Goal: Information Seeking & Learning: Learn about a topic

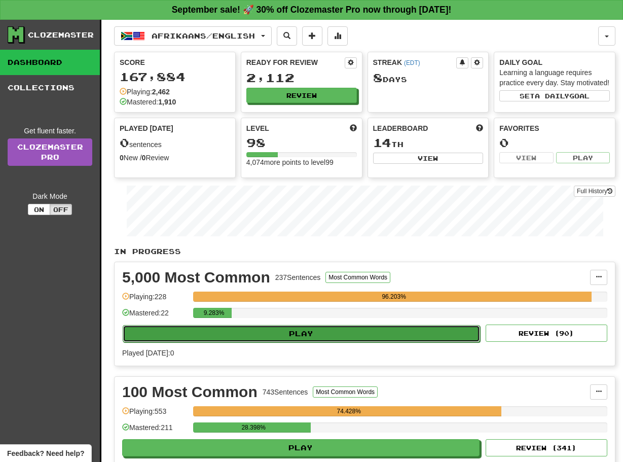
click at [315, 342] on button "Play" at bounding box center [301, 333] width 357 height 17
select select "**"
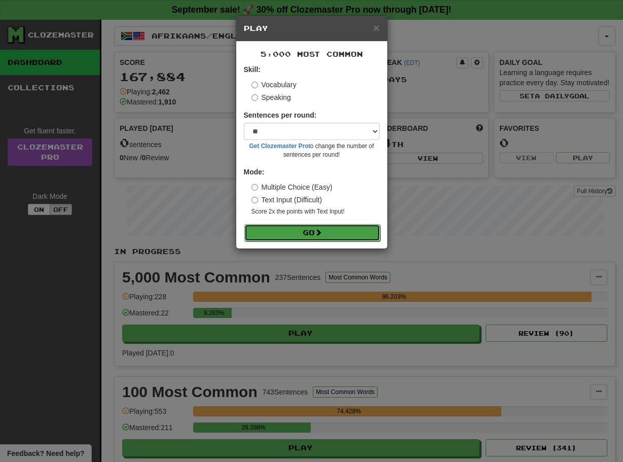
click at [299, 234] on button "Go" at bounding box center [312, 232] width 136 height 17
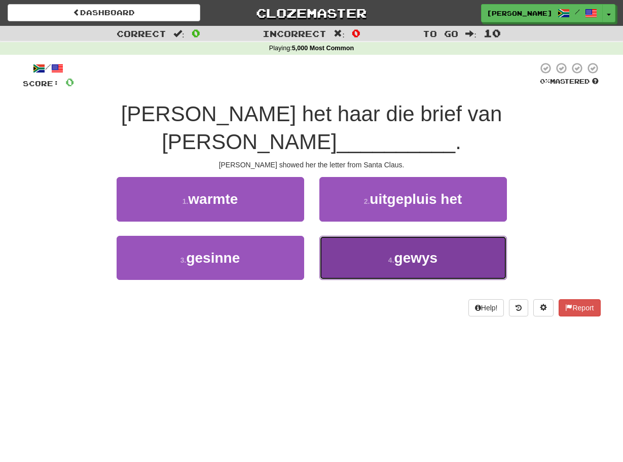
click at [330, 236] on button "4 . gewys" at bounding box center [413, 258] width 188 height 44
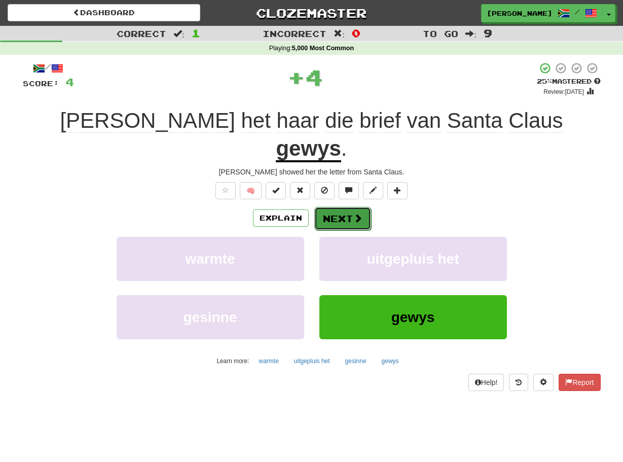
click at [323, 207] on button "Next" at bounding box center [342, 218] width 57 height 23
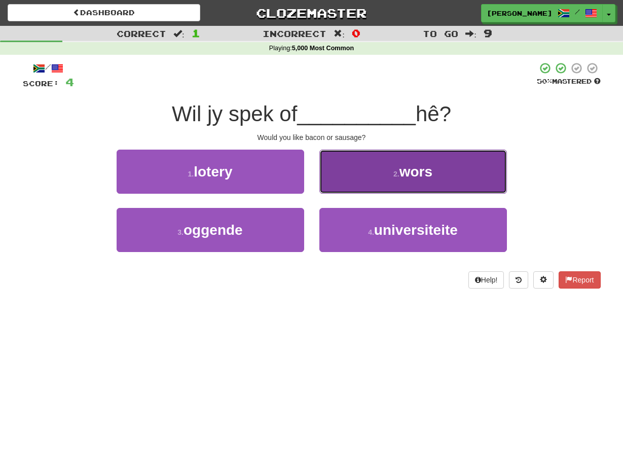
click at [325, 191] on button "2 . wors" at bounding box center [413, 172] width 188 height 44
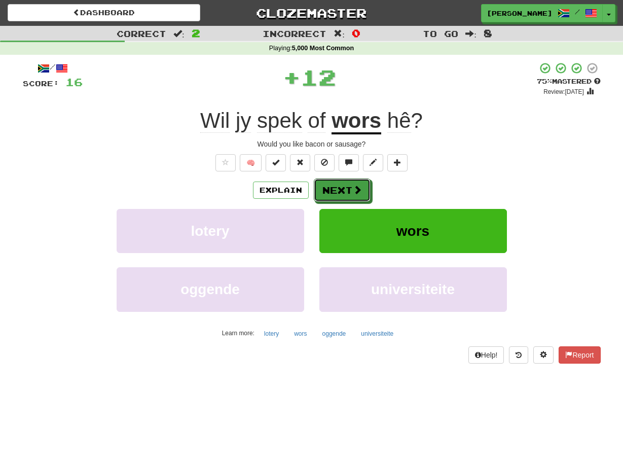
click at [325, 191] on button "Next" at bounding box center [342, 189] width 57 height 23
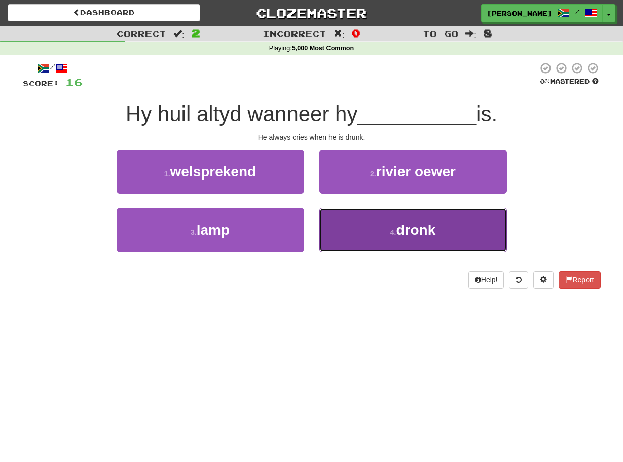
click at [326, 216] on button "4 . dronk" at bounding box center [413, 230] width 188 height 44
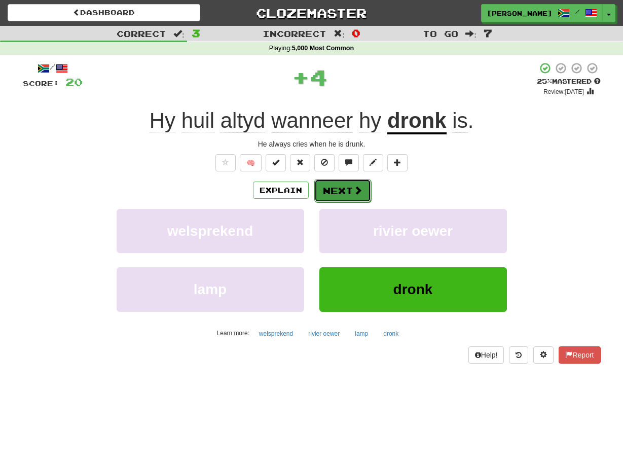
click at [320, 186] on button "Next" at bounding box center [342, 190] width 57 height 23
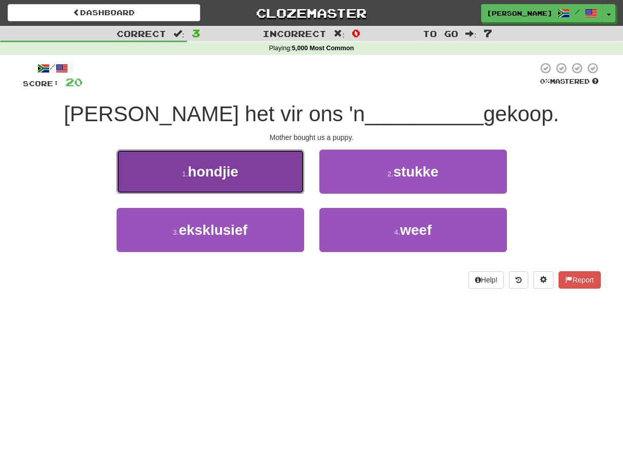
click at [286, 175] on button "1 . hondjie" at bounding box center [211, 172] width 188 height 44
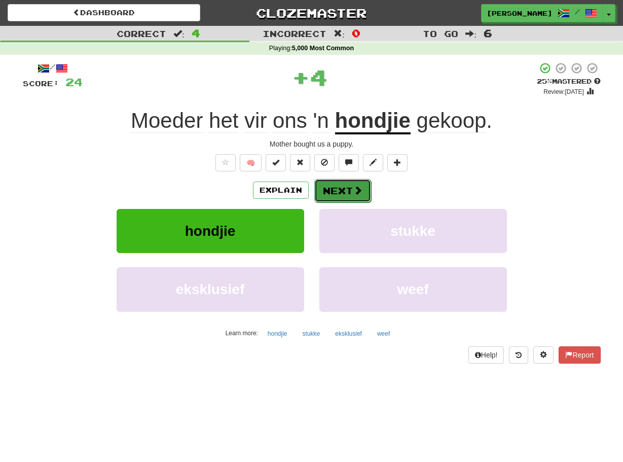
click at [320, 186] on button "Next" at bounding box center [342, 190] width 57 height 23
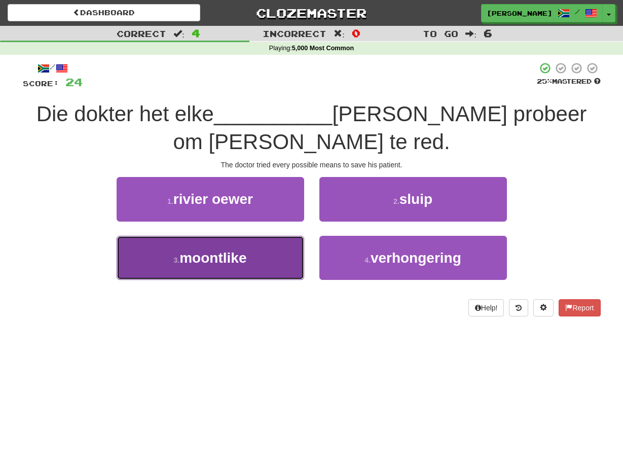
click at [299, 244] on button "3 . moontlike" at bounding box center [211, 258] width 188 height 44
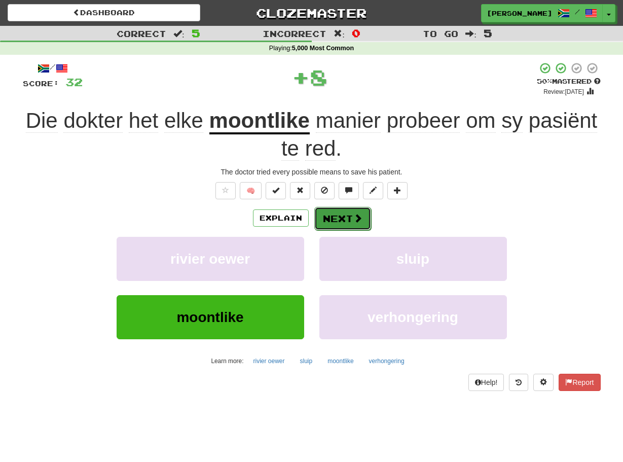
click at [324, 218] on button "Next" at bounding box center [342, 218] width 57 height 23
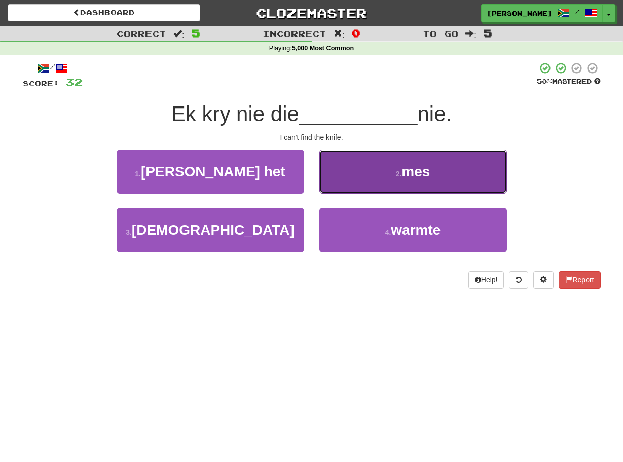
click at [323, 180] on button "2 . mes" at bounding box center [413, 172] width 188 height 44
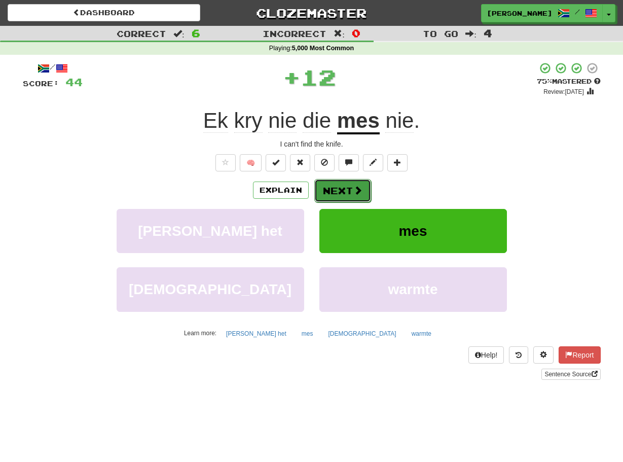
click at [319, 187] on button "Next" at bounding box center [342, 190] width 57 height 23
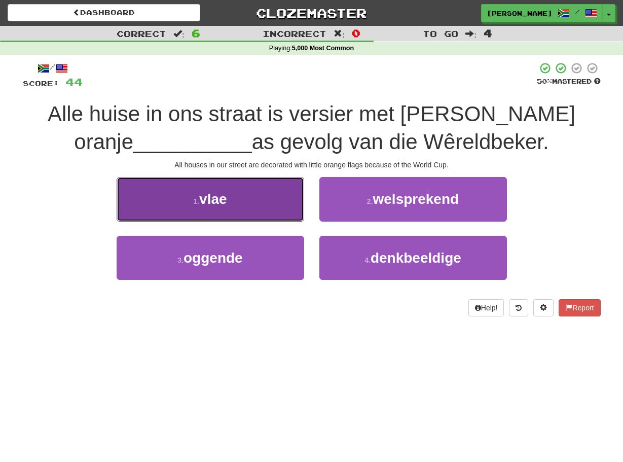
click at [294, 203] on button "1 . vlae" at bounding box center [211, 199] width 188 height 44
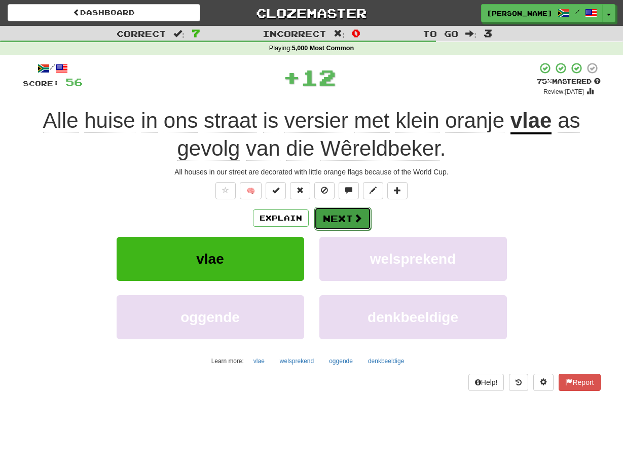
click at [320, 213] on button "Next" at bounding box center [342, 218] width 57 height 23
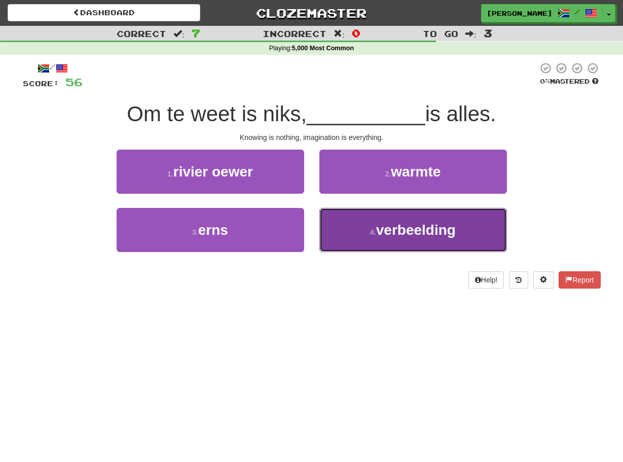
click at [331, 229] on button "4 . verbeelding" at bounding box center [413, 230] width 188 height 44
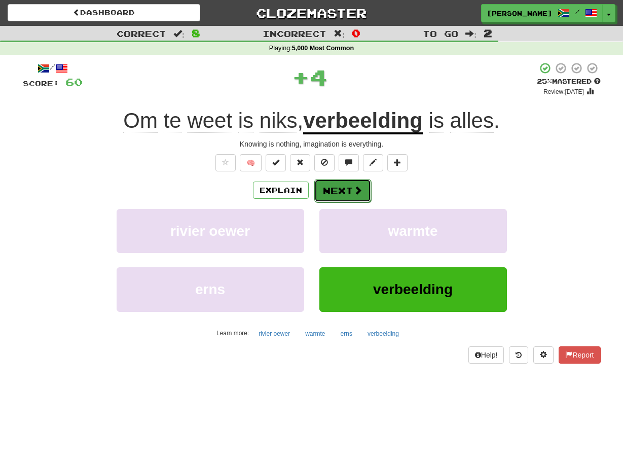
click at [325, 190] on button "Next" at bounding box center [342, 190] width 57 height 23
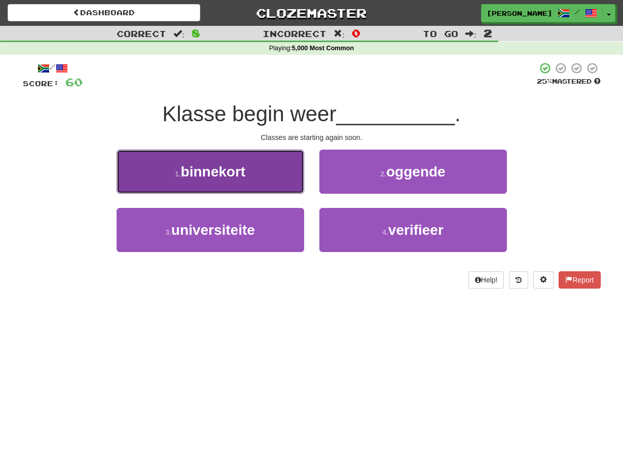
click at [298, 185] on button "1 . binnekort" at bounding box center [211, 172] width 188 height 44
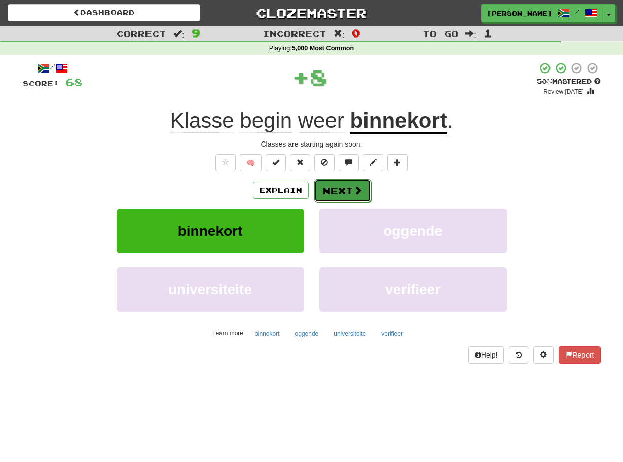
click at [323, 188] on button "Next" at bounding box center [342, 190] width 57 height 23
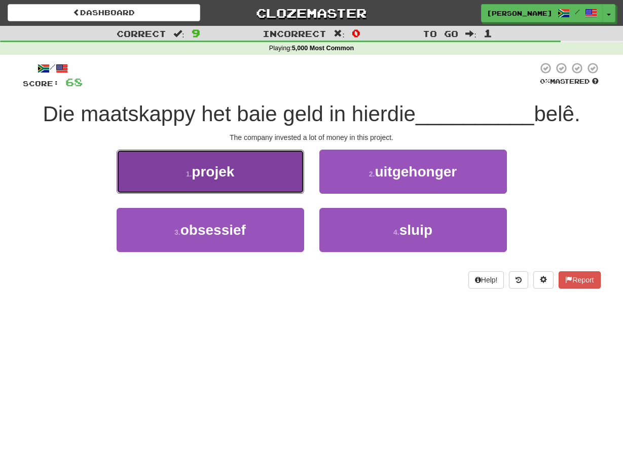
click at [295, 180] on button "1 . projek" at bounding box center [211, 172] width 188 height 44
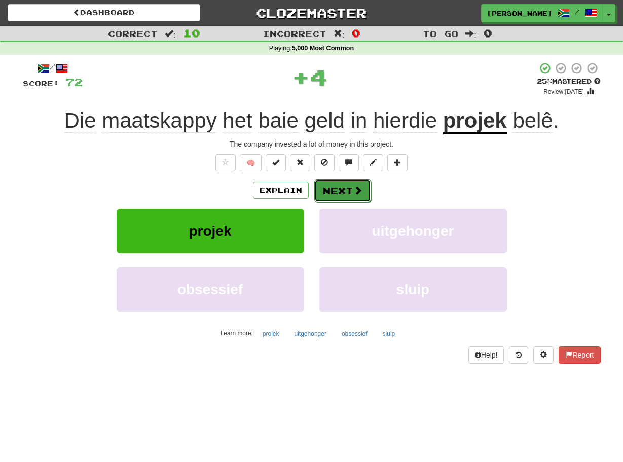
click at [318, 189] on button "Next" at bounding box center [342, 190] width 57 height 23
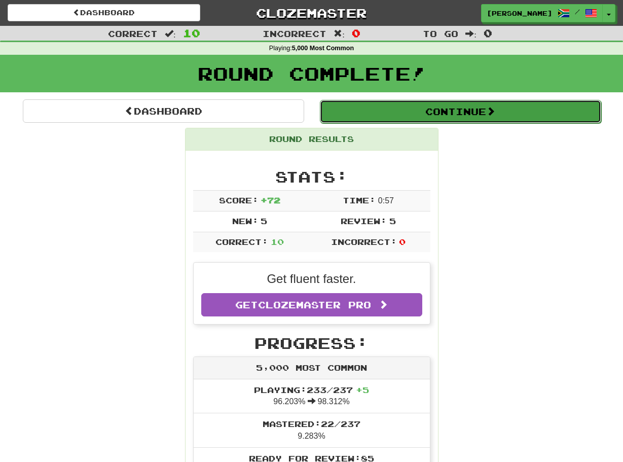
click at [409, 119] on button "Continue" at bounding box center [460, 111] width 281 height 23
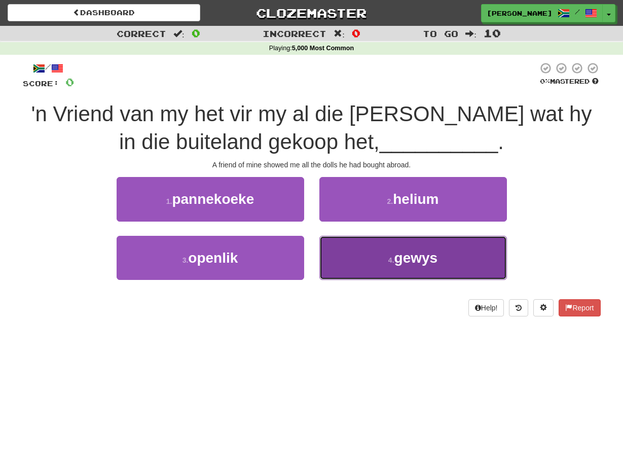
click at [330, 265] on button "4 . gewys" at bounding box center [413, 258] width 188 height 44
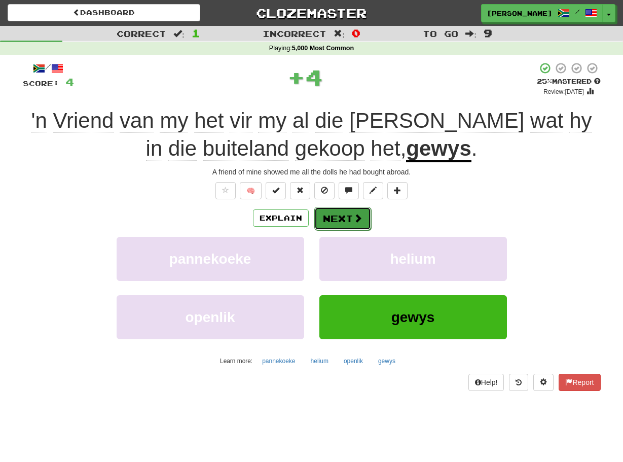
click at [327, 216] on button "Next" at bounding box center [342, 218] width 57 height 23
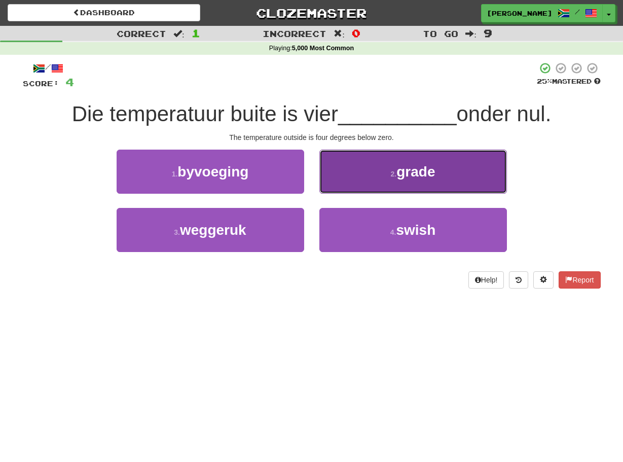
click at [320, 184] on button "2 . grade" at bounding box center [413, 172] width 188 height 44
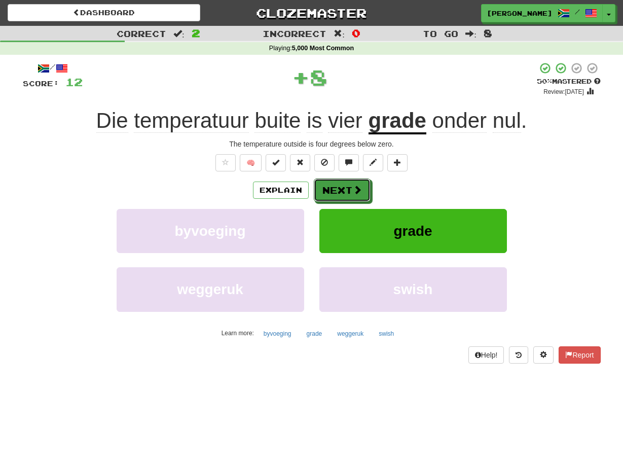
click at [320, 184] on button "Next" at bounding box center [342, 189] width 57 height 23
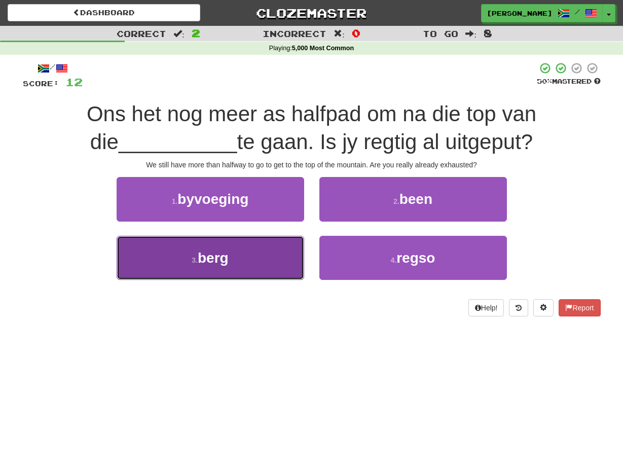
click at [287, 250] on button "3 . berg" at bounding box center [211, 258] width 188 height 44
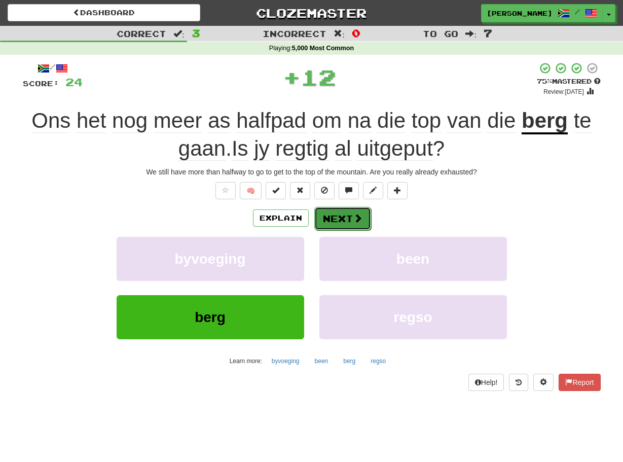
click at [317, 223] on button "Next" at bounding box center [342, 218] width 57 height 23
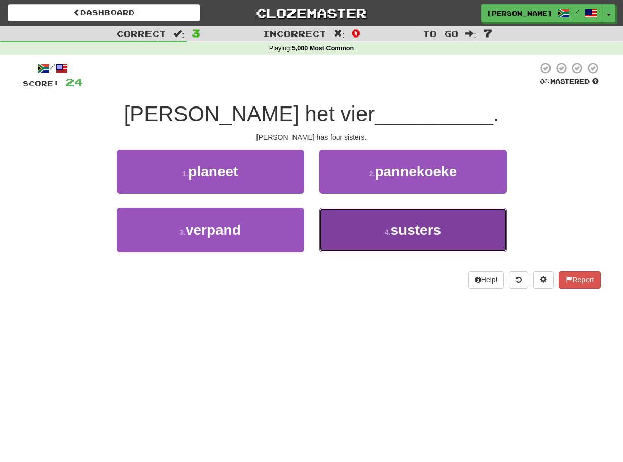
click at [335, 235] on button "4 . susters" at bounding box center [413, 230] width 188 height 44
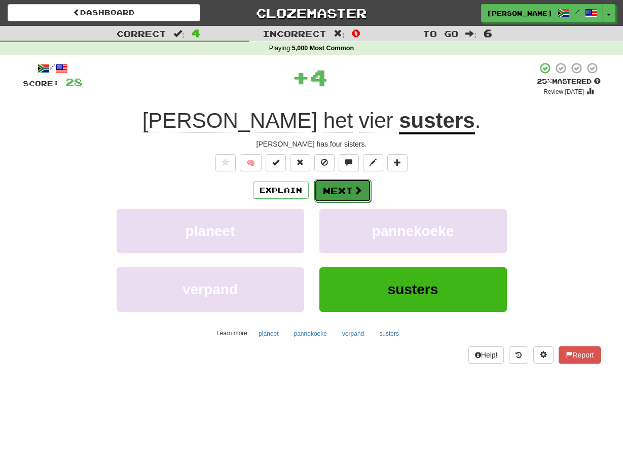
click at [328, 194] on button "Next" at bounding box center [342, 190] width 57 height 23
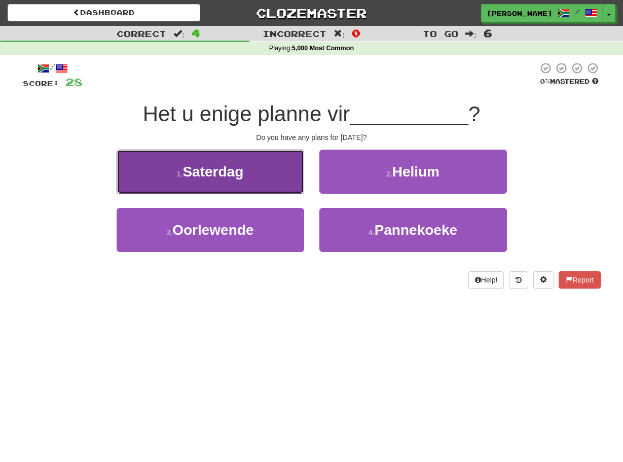
click at [288, 180] on button "1 . Saterdag" at bounding box center [211, 172] width 188 height 44
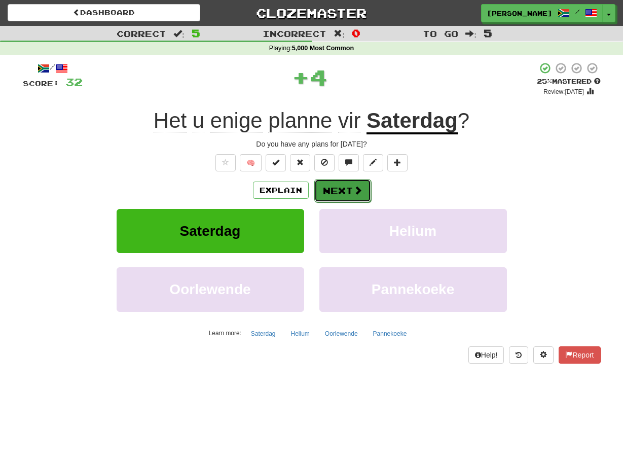
click at [323, 186] on button "Next" at bounding box center [342, 190] width 57 height 23
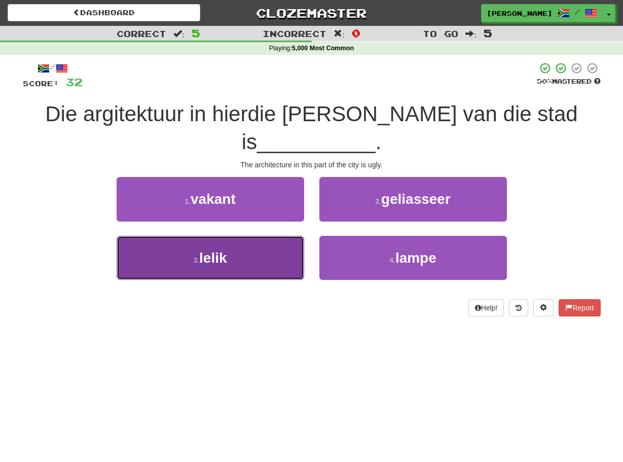
click at [292, 236] on button "3 . lelik" at bounding box center [211, 258] width 188 height 44
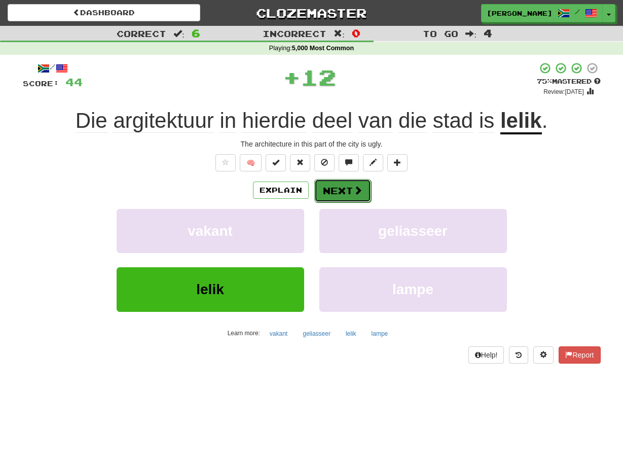
click at [317, 188] on button "Next" at bounding box center [342, 190] width 57 height 23
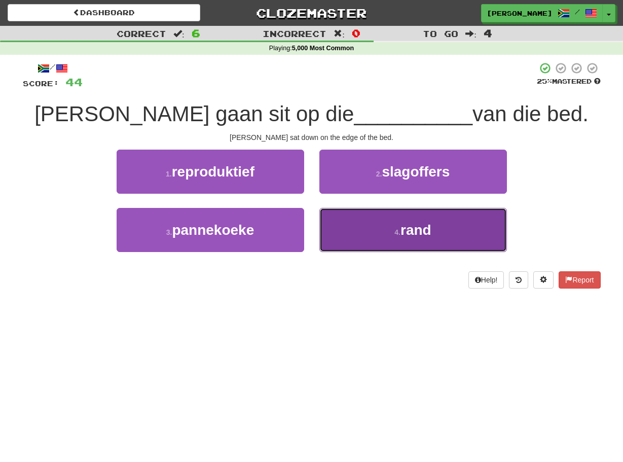
click at [329, 219] on button "4 . rand" at bounding box center [413, 230] width 188 height 44
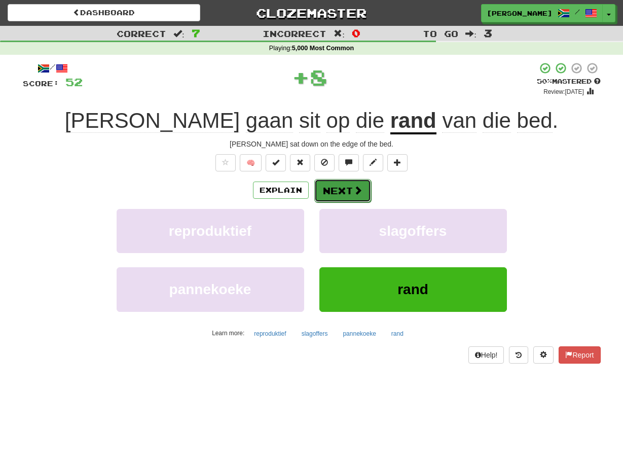
click at [323, 191] on button "Next" at bounding box center [342, 190] width 57 height 23
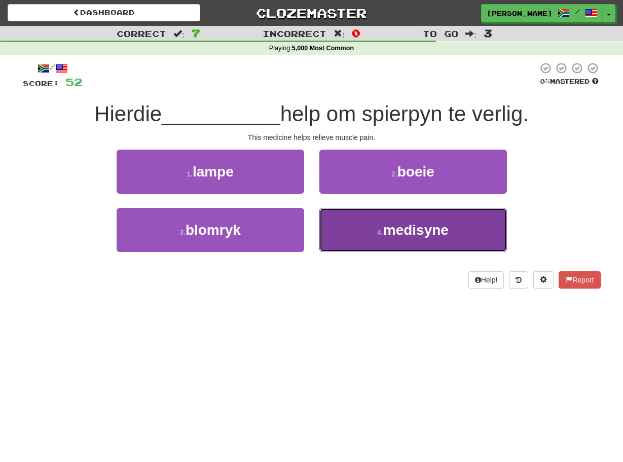
click at [341, 230] on button "4 . medisyne" at bounding box center [413, 230] width 188 height 44
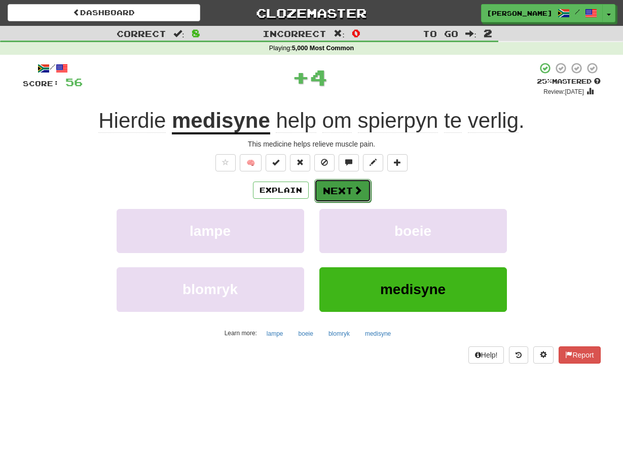
click at [328, 185] on button "Next" at bounding box center [342, 190] width 57 height 23
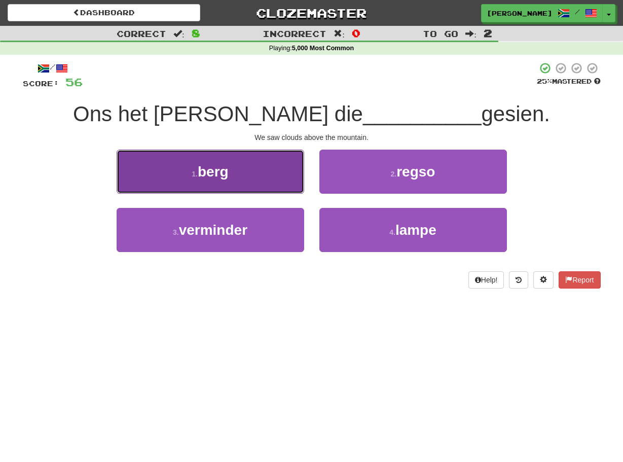
click at [302, 188] on button "1 . berg" at bounding box center [211, 172] width 188 height 44
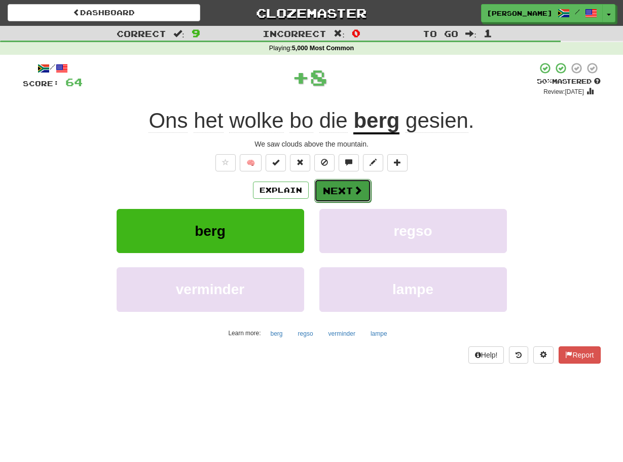
click at [322, 185] on button "Next" at bounding box center [342, 190] width 57 height 23
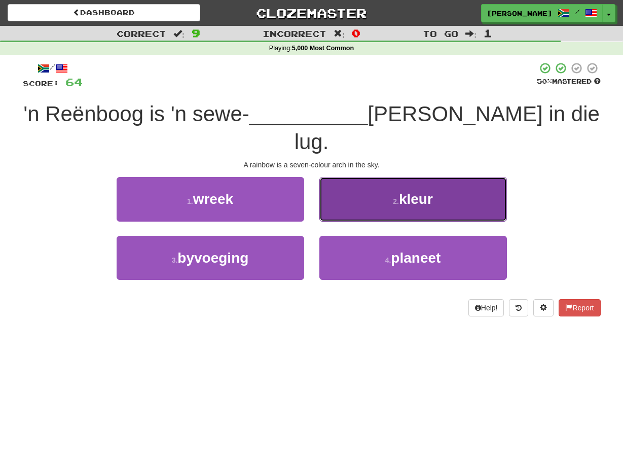
click at [322, 186] on button "2 . kleur" at bounding box center [413, 199] width 188 height 44
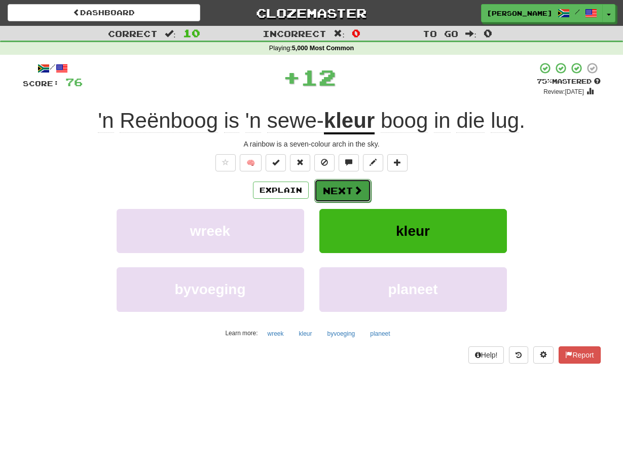
click at [317, 188] on button "Next" at bounding box center [342, 190] width 57 height 23
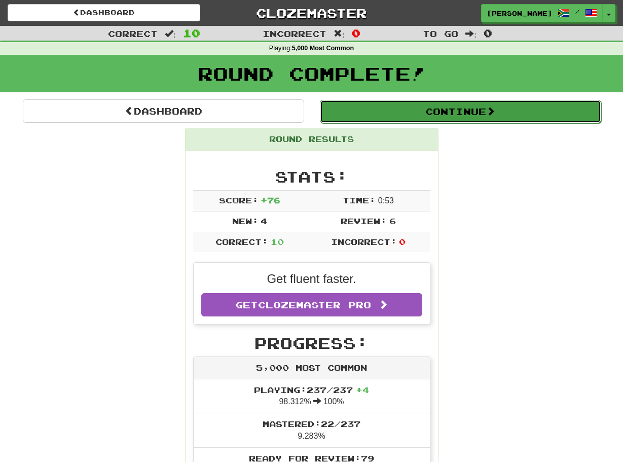
click at [459, 110] on button "Continue" at bounding box center [460, 111] width 281 height 23
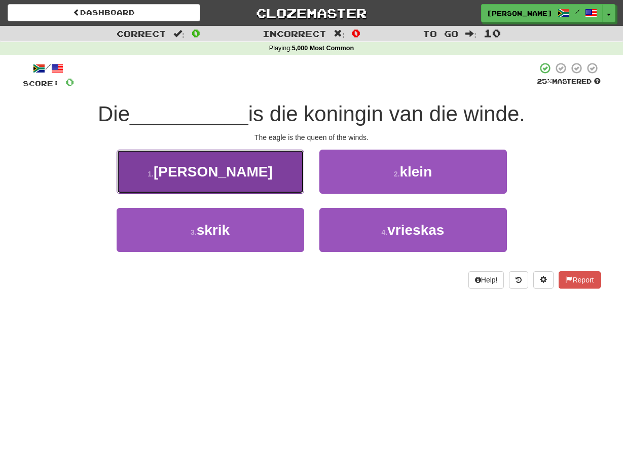
click at [301, 186] on button "1 . arend" at bounding box center [211, 172] width 188 height 44
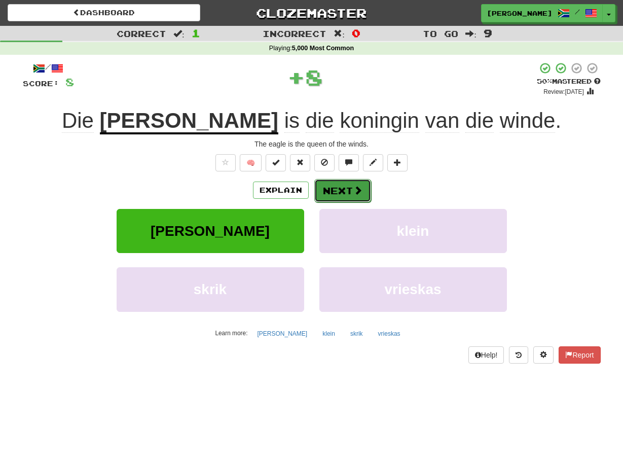
click at [324, 188] on button "Next" at bounding box center [342, 190] width 57 height 23
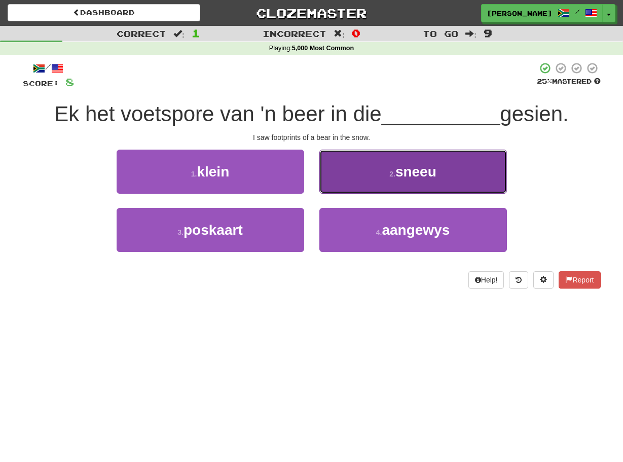
click at [321, 188] on button "2 . sneeu" at bounding box center [413, 172] width 188 height 44
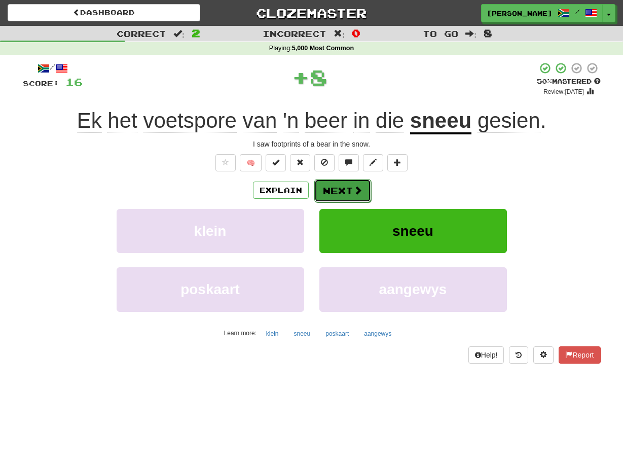
click at [321, 188] on button "Next" at bounding box center [342, 190] width 57 height 23
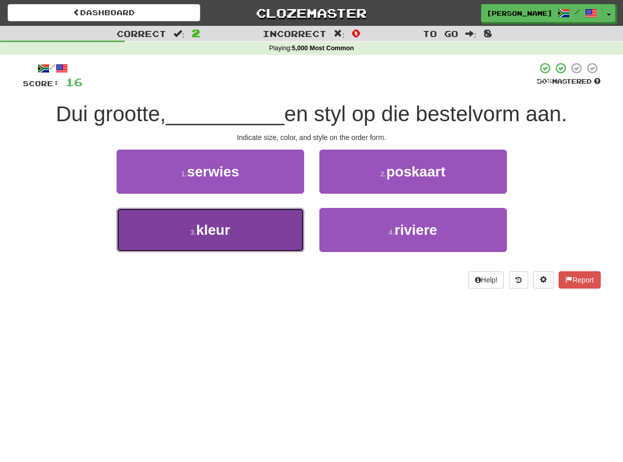
click at [298, 219] on button "3 . kleur" at bounding box center [211, 230] width 188 height 44
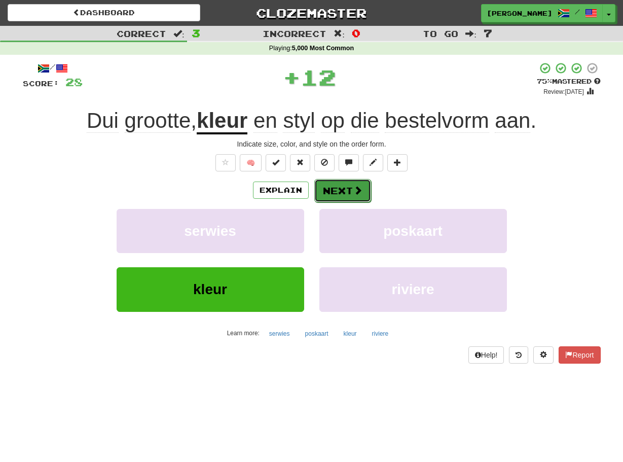
click at [317, 190] on button "Next" at bounding box center [342, 190] width 57 height 23
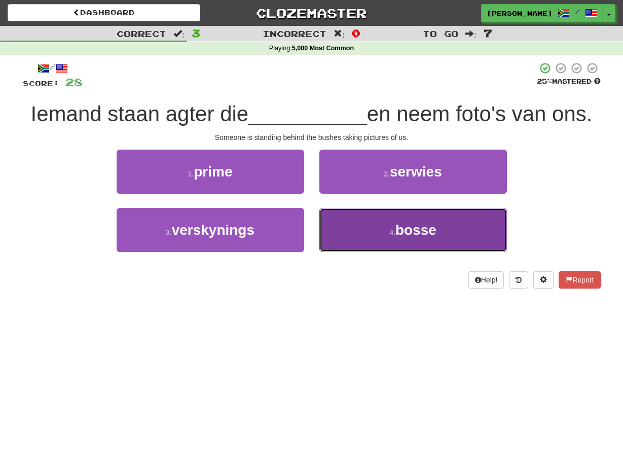
click at [325, 215] on button "4 . bosse" at bounding box center [413, 230] width 188 height 44
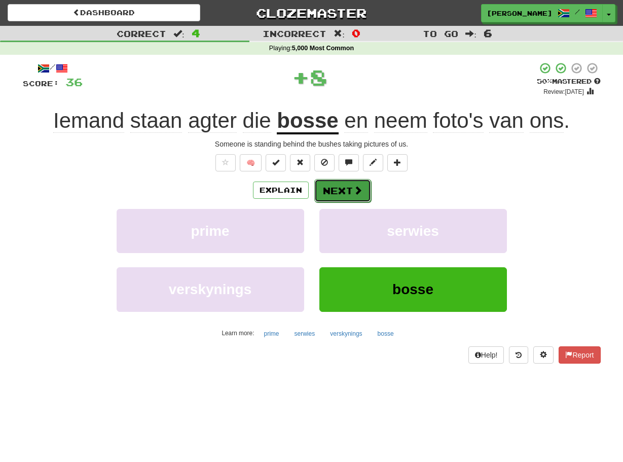
click at [324, 183] on button "Next" at bounding box center [342, 190] width 57 height 23
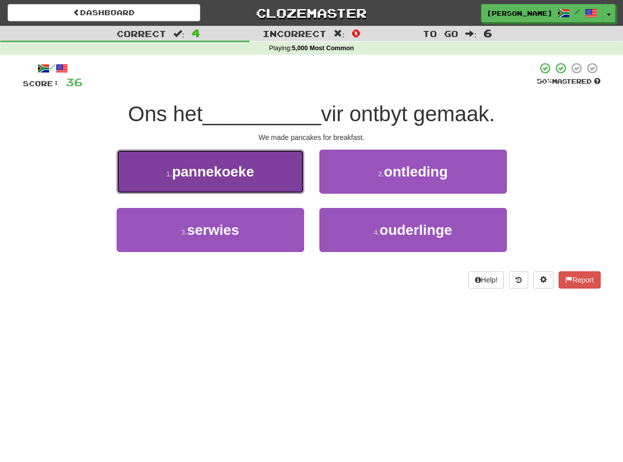
click at [299, 186] on button "1 . pannekoeke" at bounding box center [211, 172] width 188 height 44
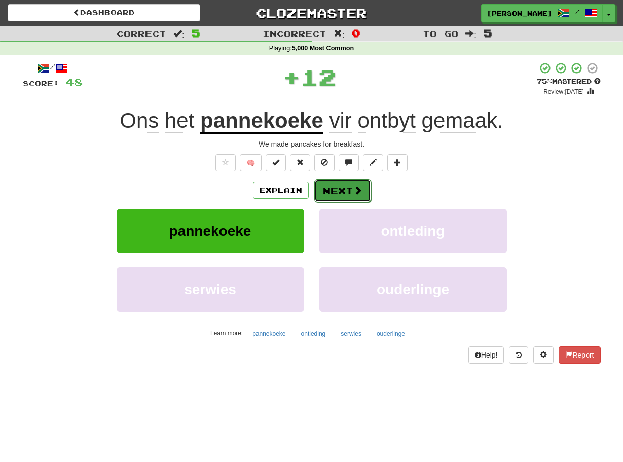
click at [317, 190] on button "Next" at bounding box center [342, 190] width 57 height 23
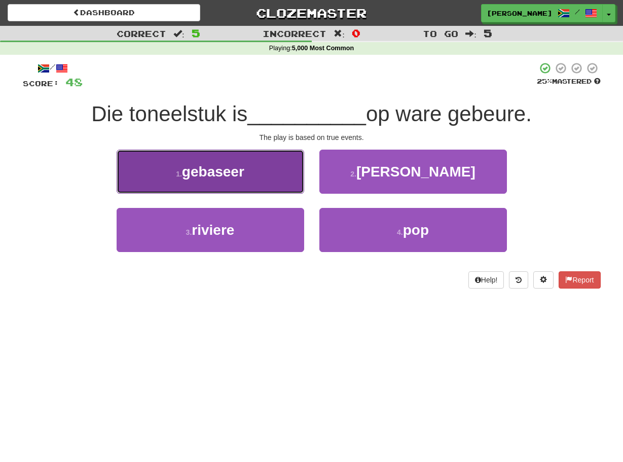
click at [299, 186] on button "1 . gebaseer" at bounding box center [211, 172] width 188 height 44
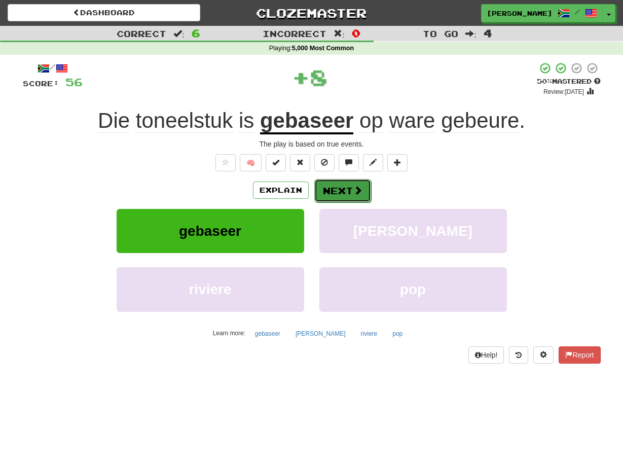
click at [321, 191] on button "Next" at bounding box center [342, 190] width 57 height 23
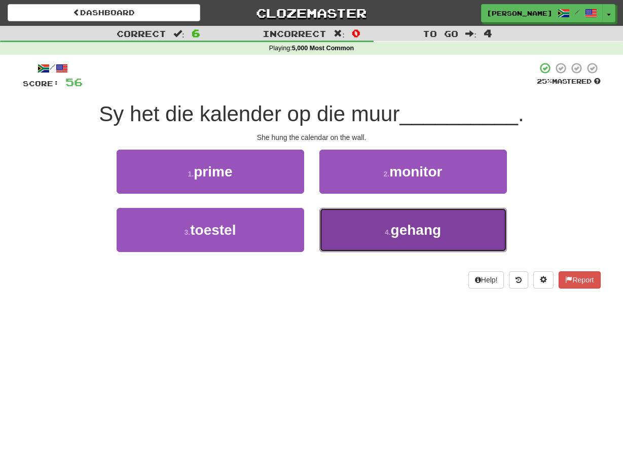
click at [328, 217] on button "4 . gehang" at bounding box center [413, 230] width 188 height 44
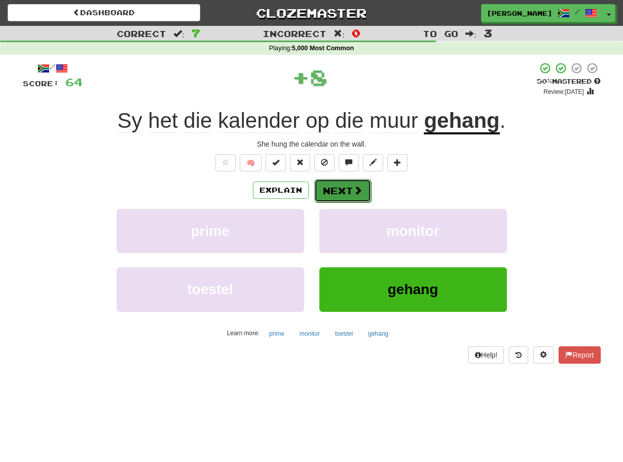
click at [323, 195] on button "Next" at bounding box center [342, 190] width 57 height 23
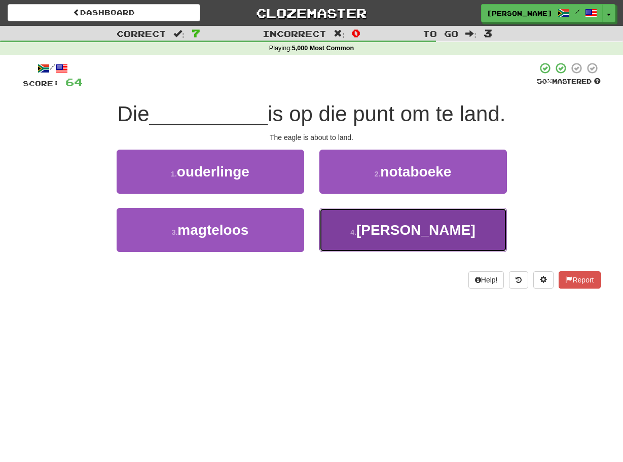
click at [325, 216] on button "4 . arend" at bounding box center [413, 230] width 188 height 44
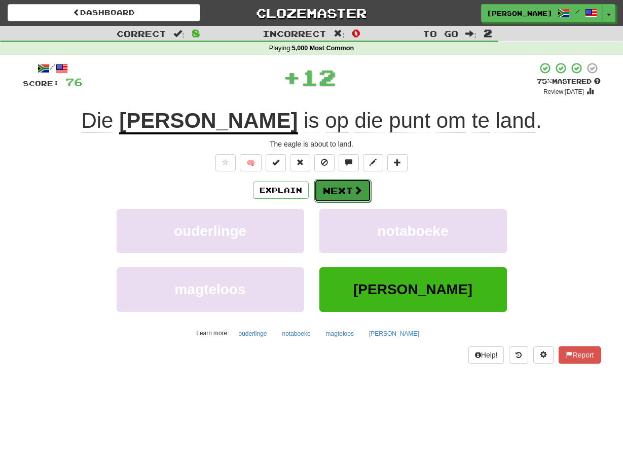
click at [324, 191] on button "Next" at bounding box center [342, 190] width 57 height 23
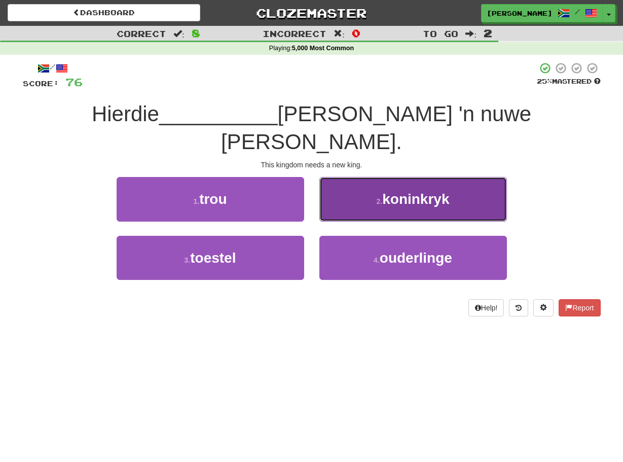
click at [322, 189] on button "2 . koninkryk" at bounding box center [413, 199] width 188 height 44
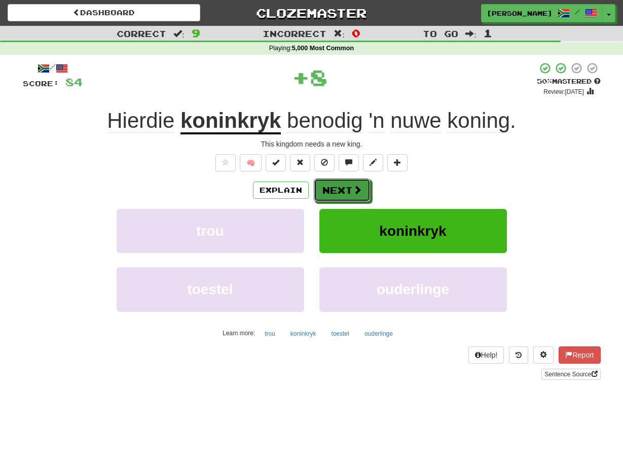
click at [322, 189] on button "Next" at bounding box center [342, 189] width 57 height 23
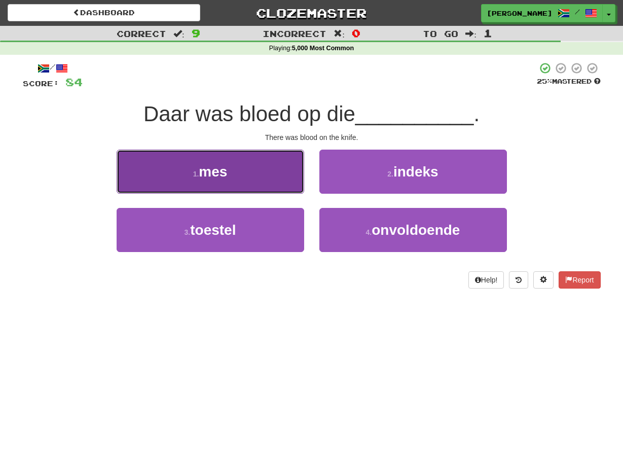
click at [296, 185] on button "1 . mes" at bounding box center [211, 172] width 188 height 44
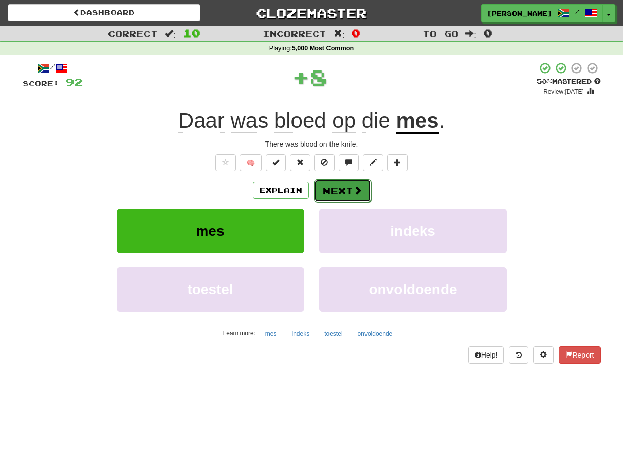
click at [319, 187] on button "Next" at bounding box center [342, 190] width 57 height 23
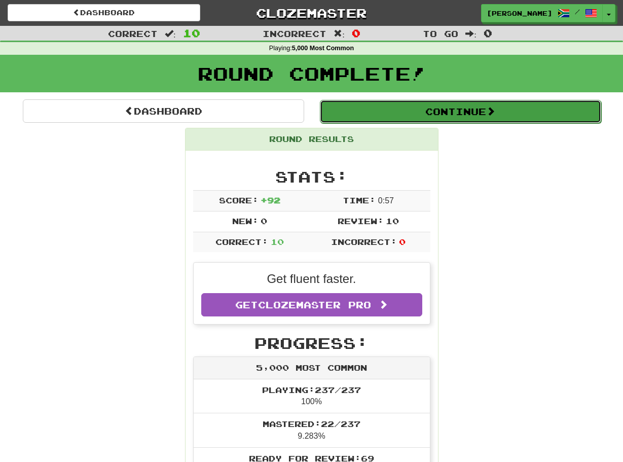
click at [406, 113] on button "Continue" at bounding box center [460, 111] width 281 height 23
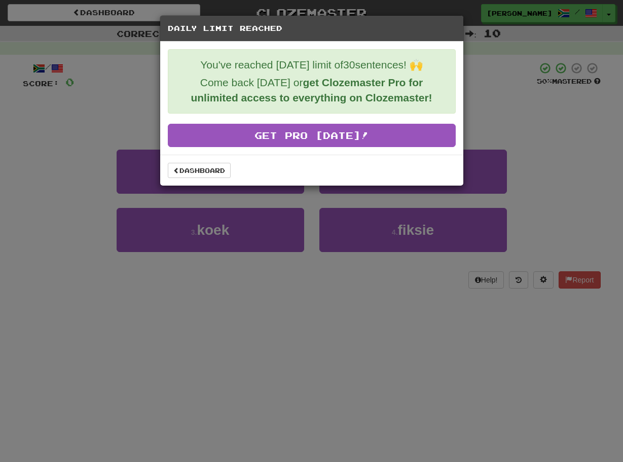
click at [533, 109] on div "Daily Limit Reached You've reached today's limit of 30 sentences! 🙌 Come back t…" at bounding box center [311, 231] width 623 height 462
